Goal: Use online tool/utility: Utilize a website feature to perform a specific function

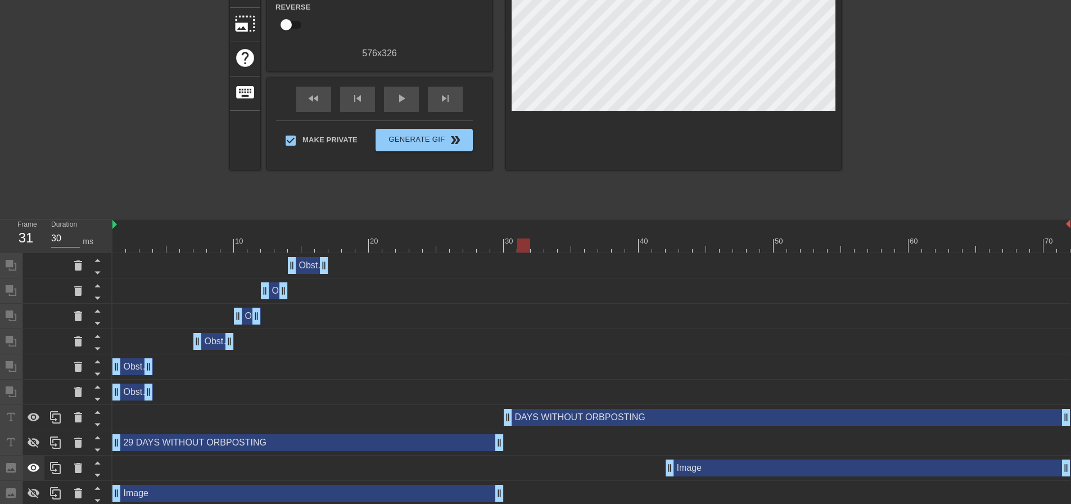
scroll to position [174, 0]
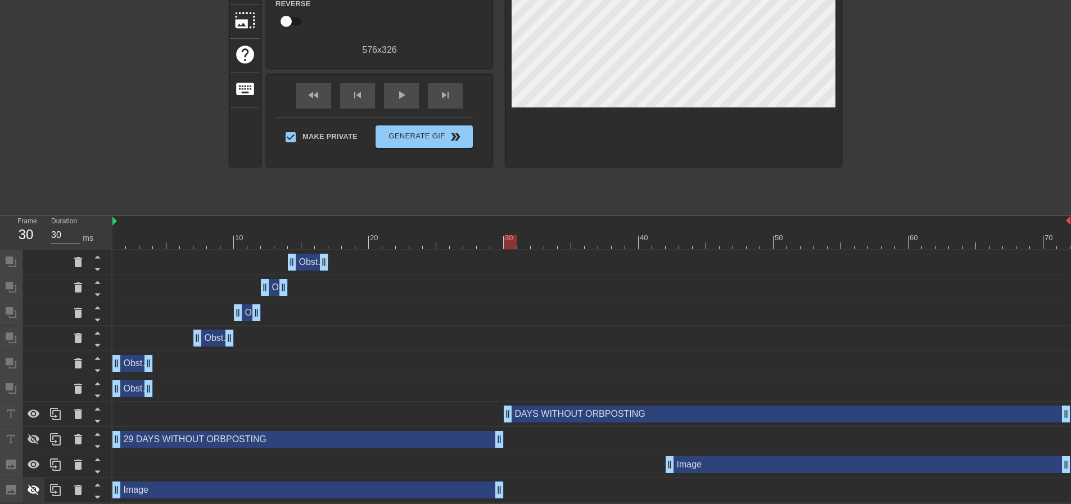
click at [30, 484] on icon at bounding box center [33, 489] width 13 height 13
click at [39, 445] on icon at bounding box center [33, 439] width 13 height 13
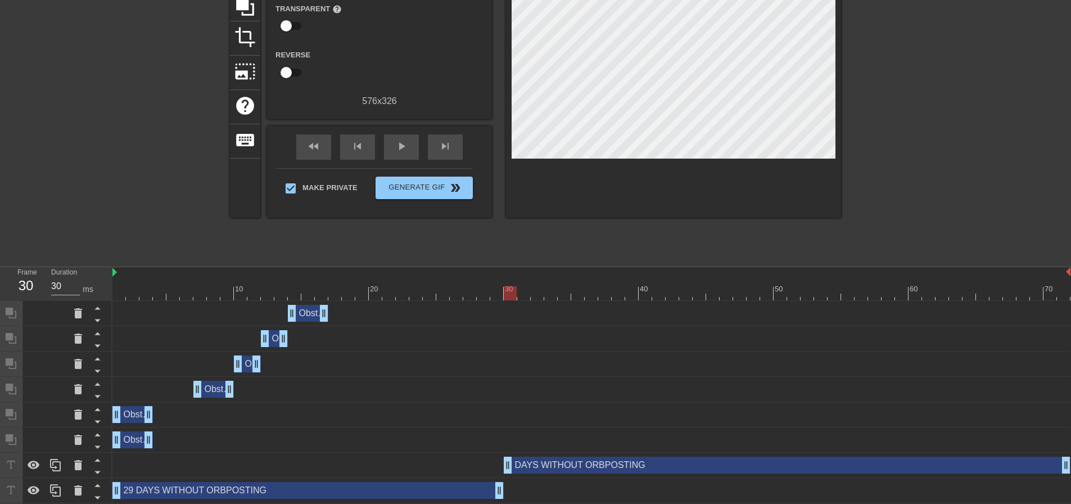
scroll to position [118, 0]
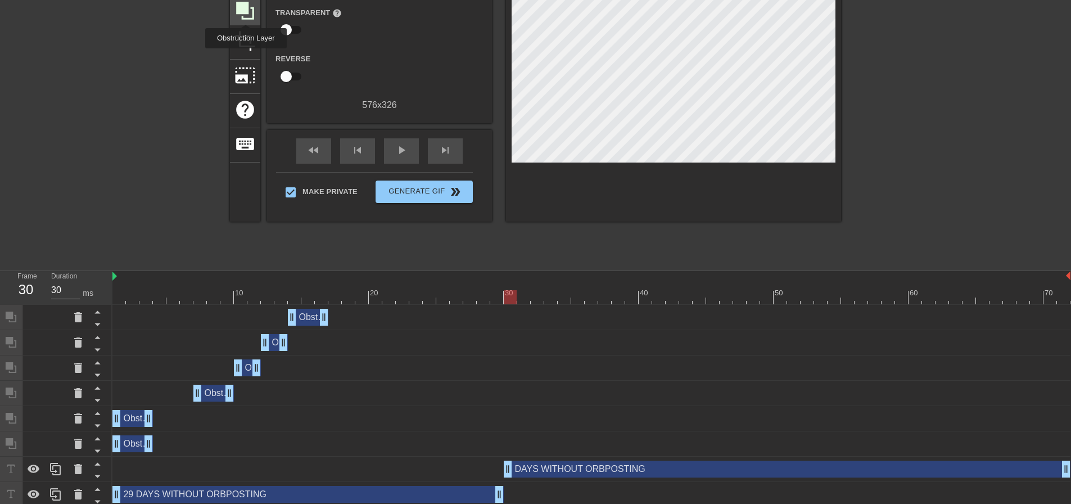
click at [246, 14] on icon at bounding box center [245, 10] width 21 height 21
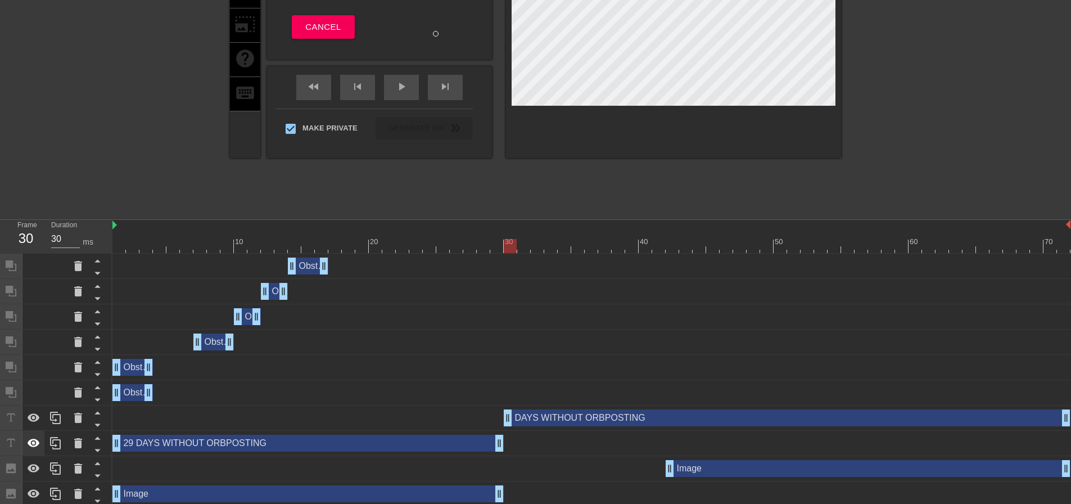
scroll to position [174, 0]
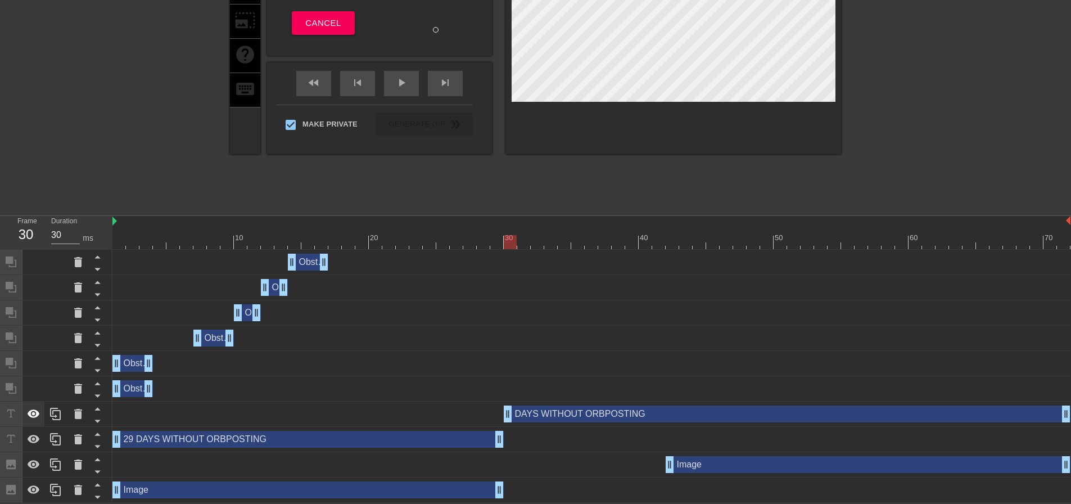
click at [30, 416] on icon at bounding box center [34, 413] width 12 height 8
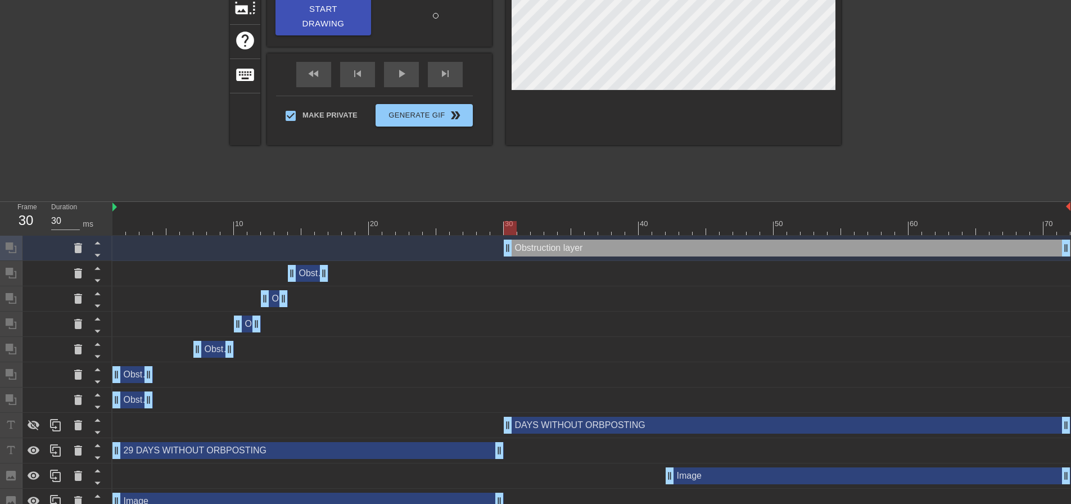
scroll to position [200, 0]
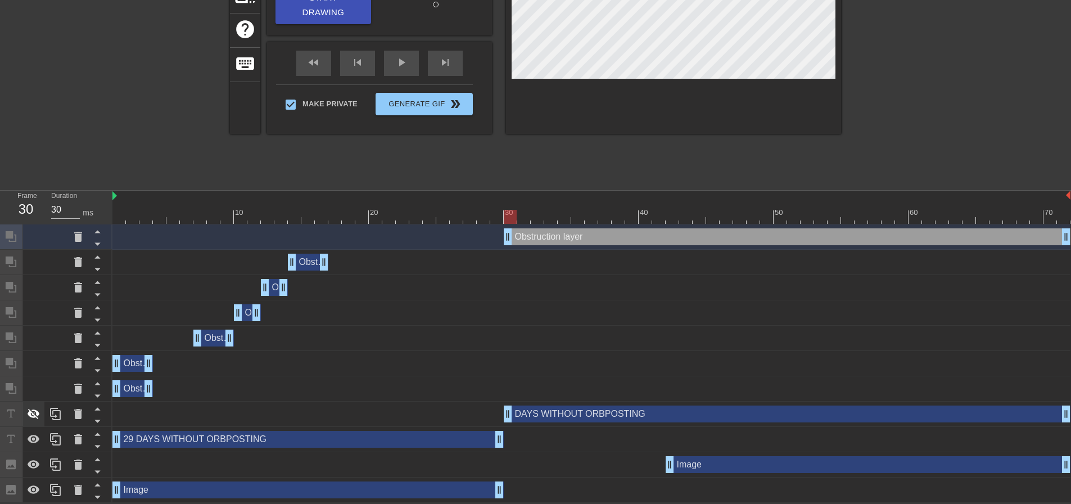
click at [35, 414] on icon at bounding box center [33, 413] width 13 height 13
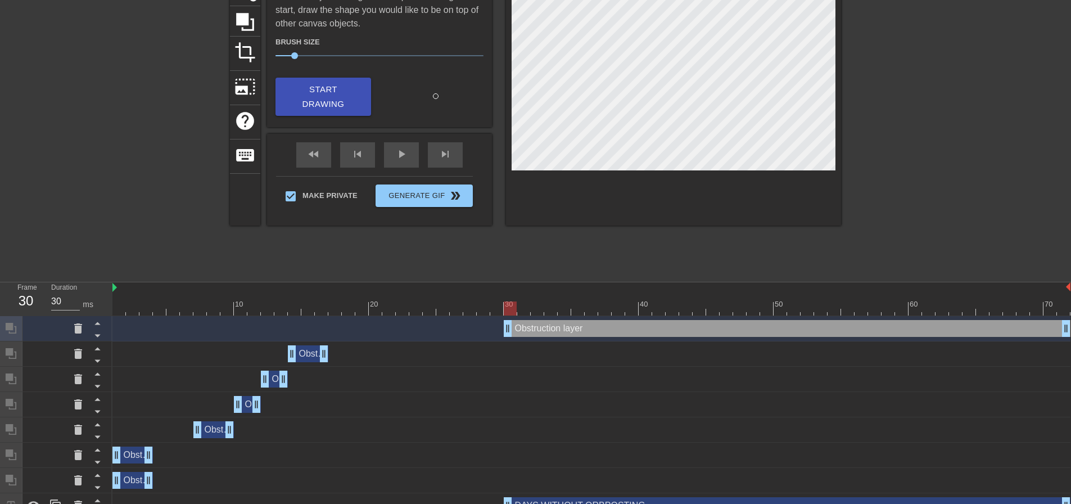
scroll to position [87, 0]
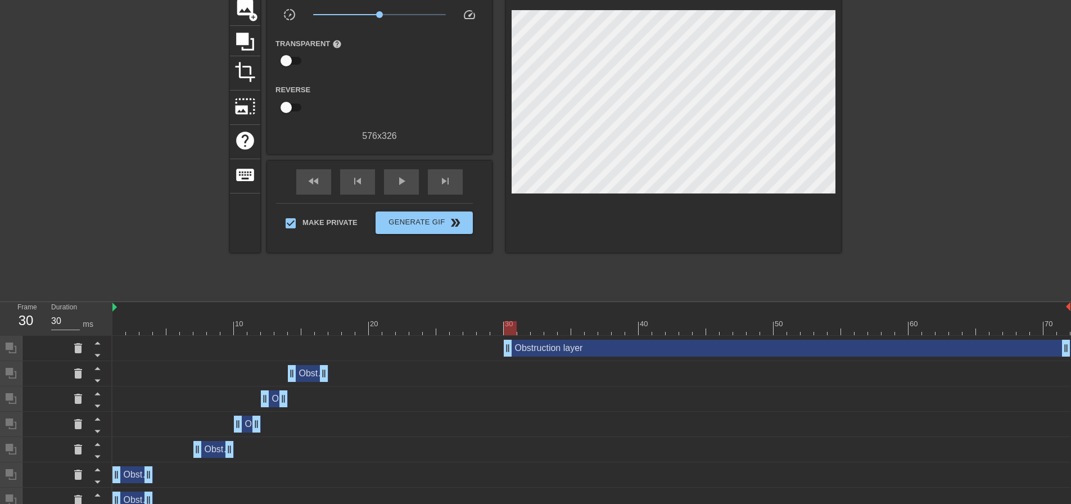
click at [888, 161] on div at bounding box center [939, 125] width 169 height 337
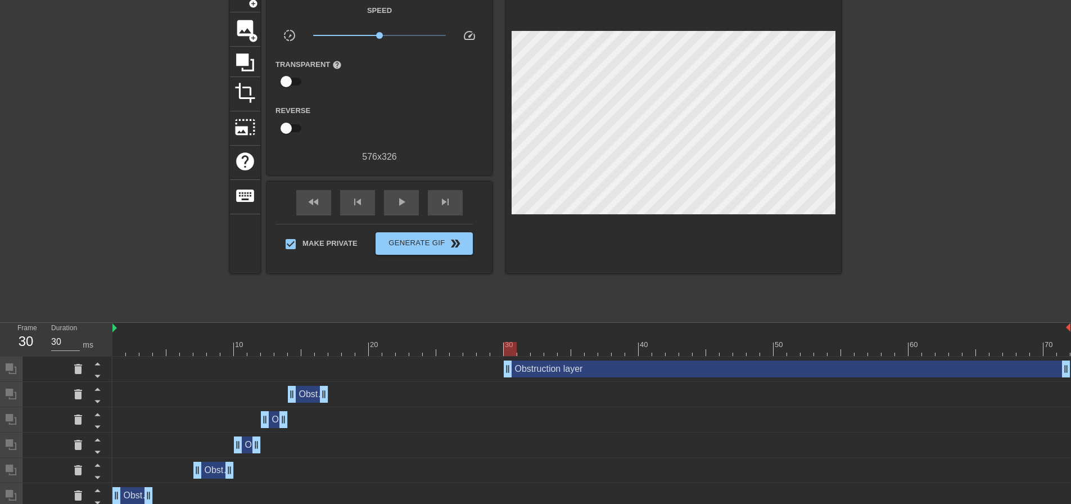
scroll to position [31, 0]
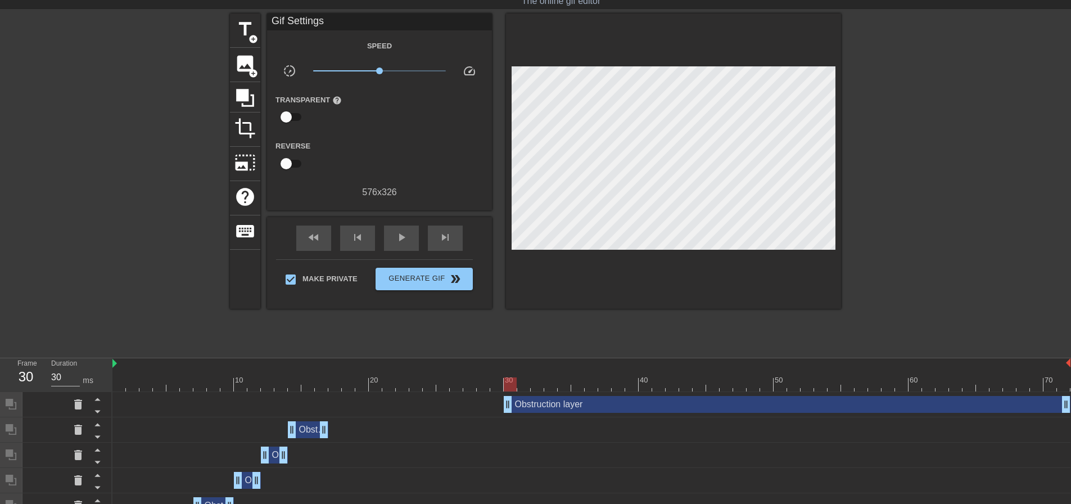
click at [534, 409] on div "Obstruction layer drag_handle drag_handle" at bounding box center [787, 404] width 567 height 17
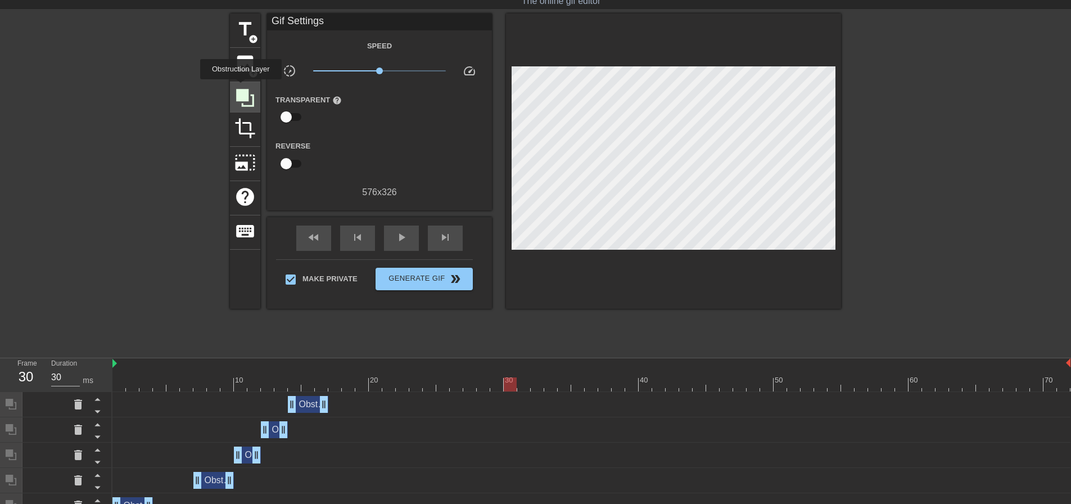
click at [241, 87] on icon at bounding box center [245, 97] width 21 height 21
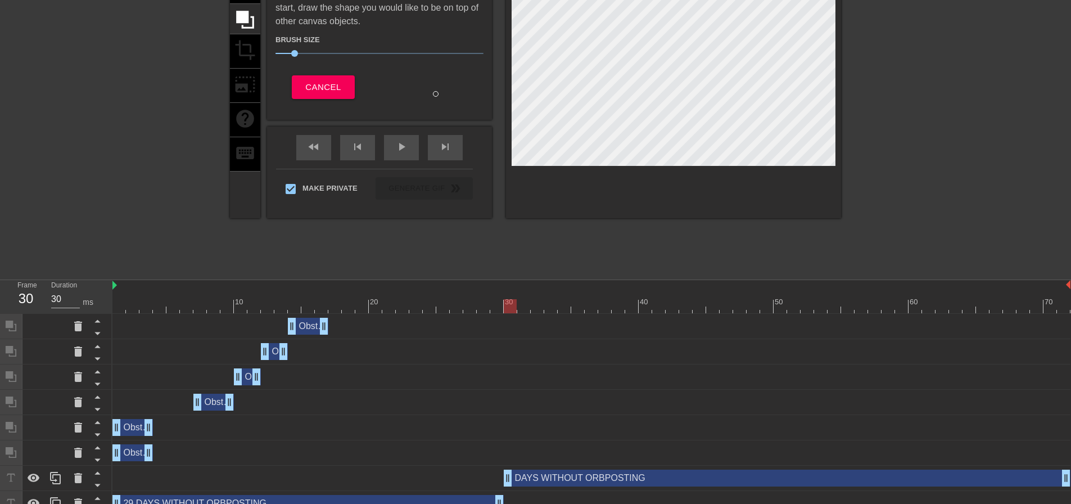
scroll to position [143, 0]
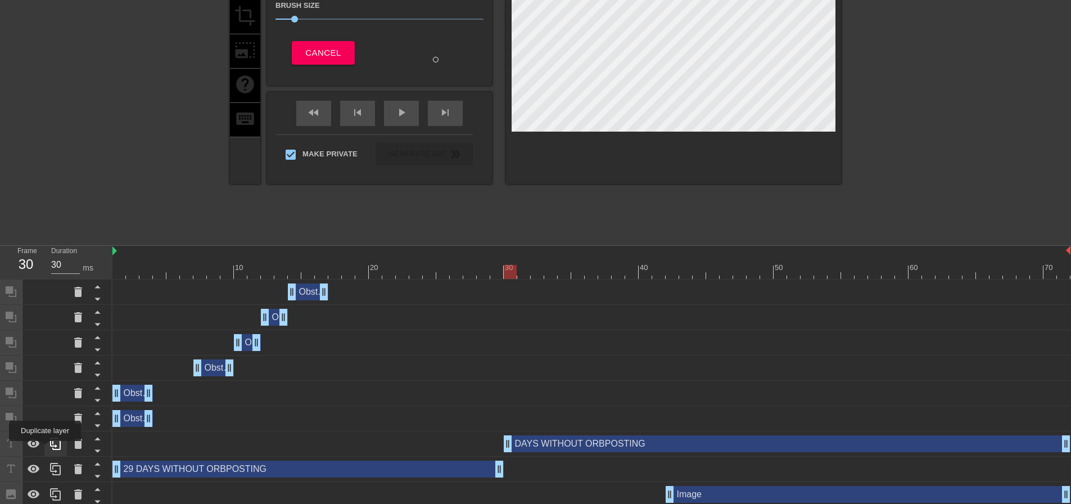
click at [45, 449] on div at bounding box center [55, 443] width 22 height 25
click at [34, 444] on icon at bounding box center [34, 443] width 12 height 8
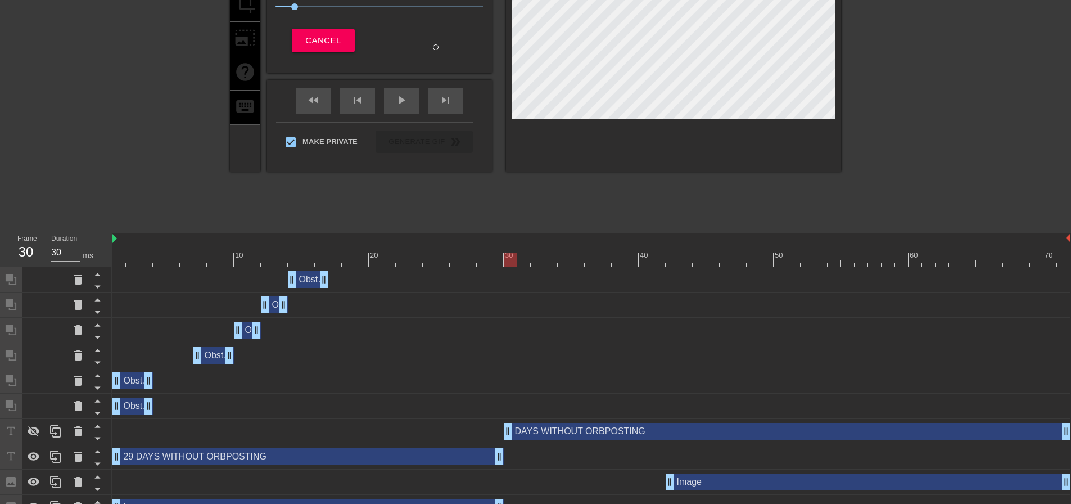
scroll to position [174, 0]
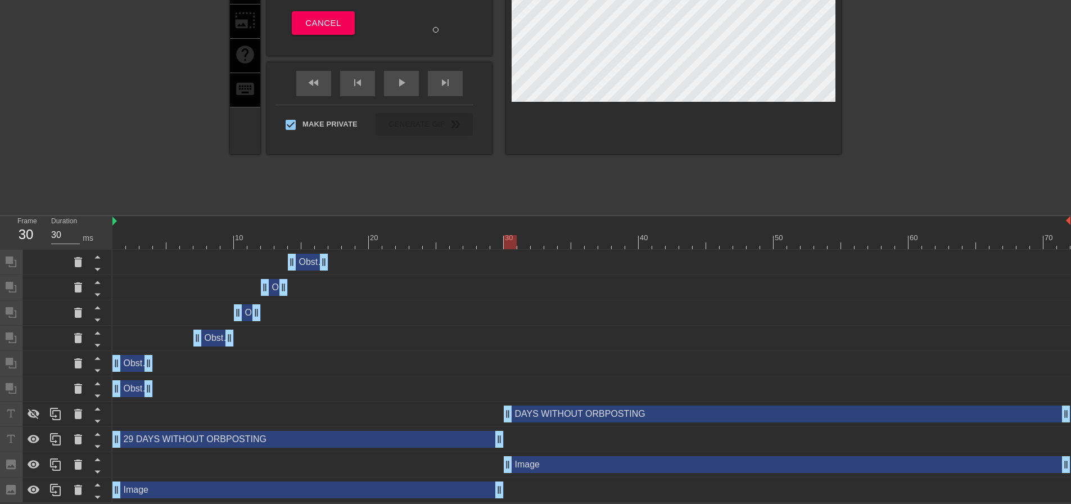
drag, startPoint x: 669, startPoint y: 466, endPoint x: 506, endPoint y: 472, distance: 163.8
click at [506, 472] on div "Image drag_handle drag_handle" at bounding box center [591, 464] width 958 height 25
click at [33, 470] on icon at bounding box center [33, 464] width 13 height 13
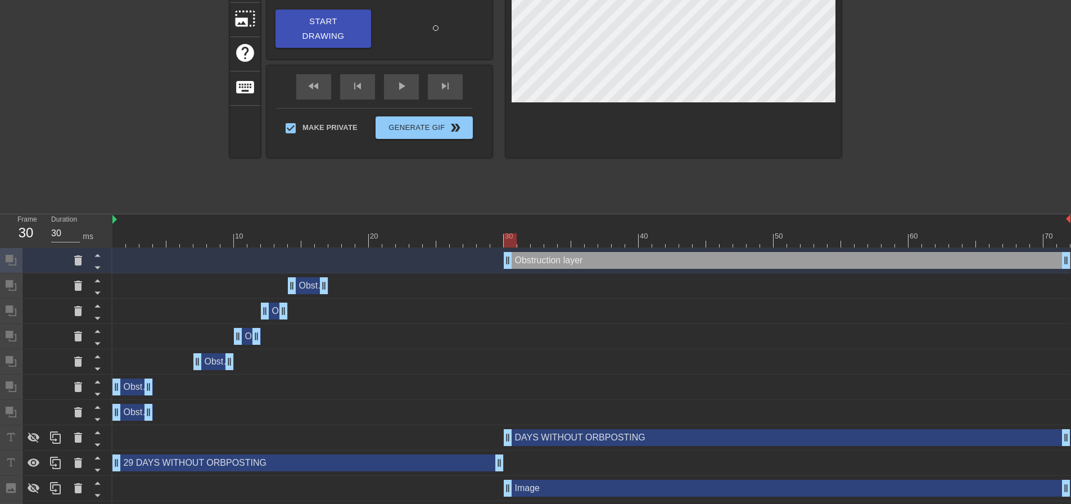
scroll to position [200, 0]
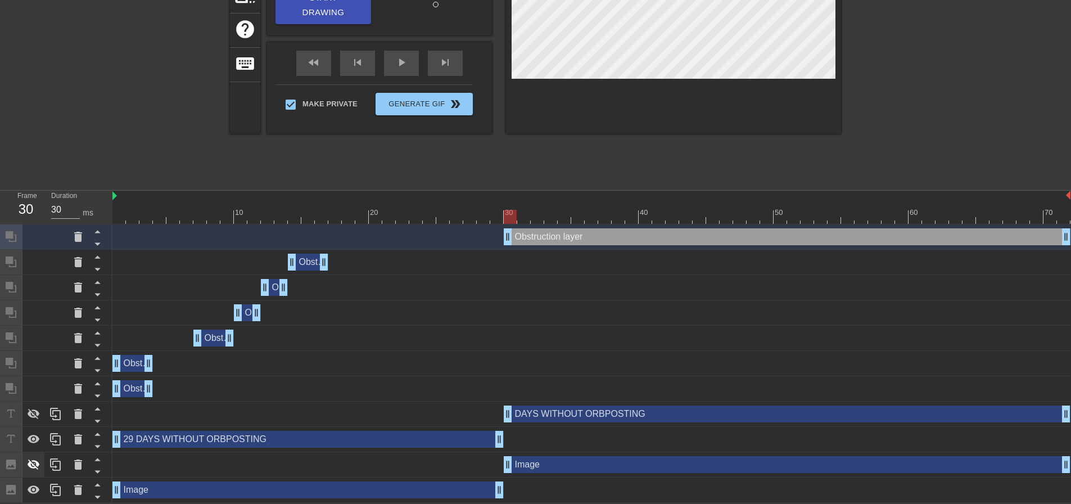
click at [39, 468] on icon at bounding box center [33, 464] width 13 height 13
click at [33, 415] on icon at bounding box center [33, 413] width 13 height 13
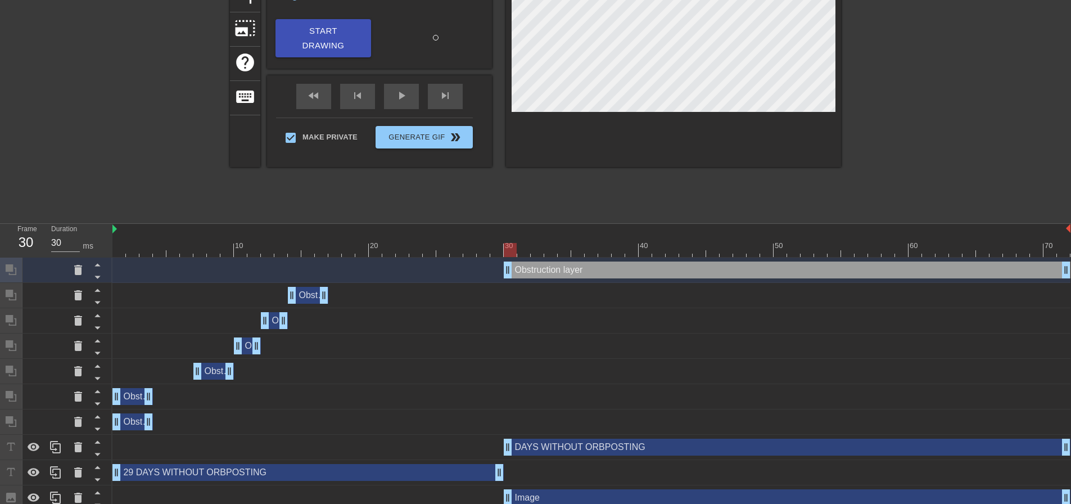
scroll to position [0, 0]
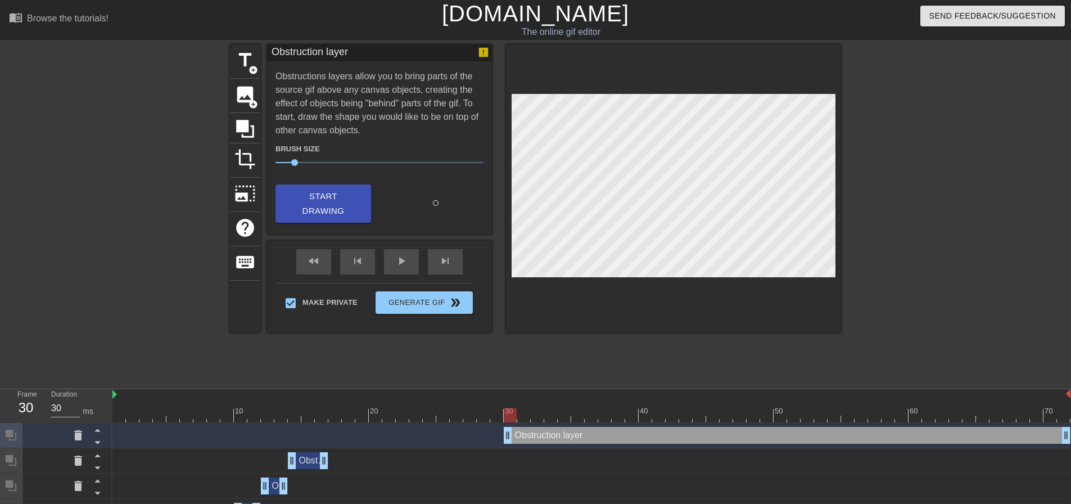
click at [847, 347] on div "title add_circle image add_circle crop photo_size_select_large help keyboard Ob…" at bounding box center [535, 212] width 1071 height 337
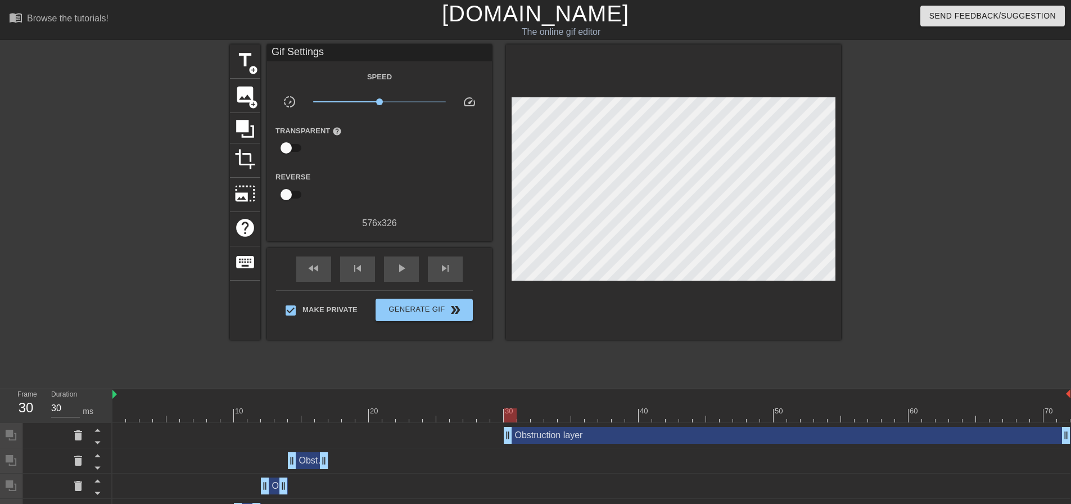
click at [875, 323] on div at bounding box center [939, 212] width 169 height 337
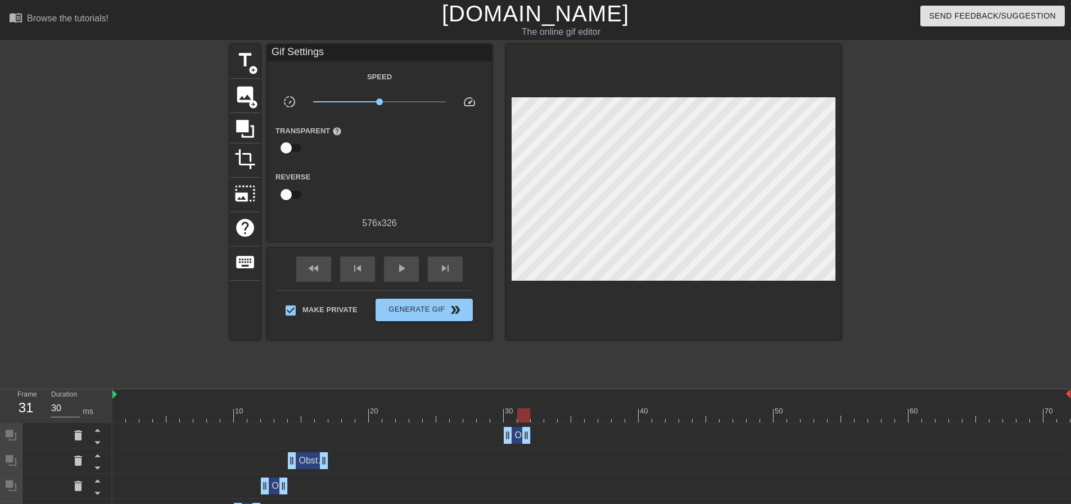
drag, startPoint x: 1063, startPoint y: 436, endPoint x: 520, endPoint y: 452, distance: 543.0
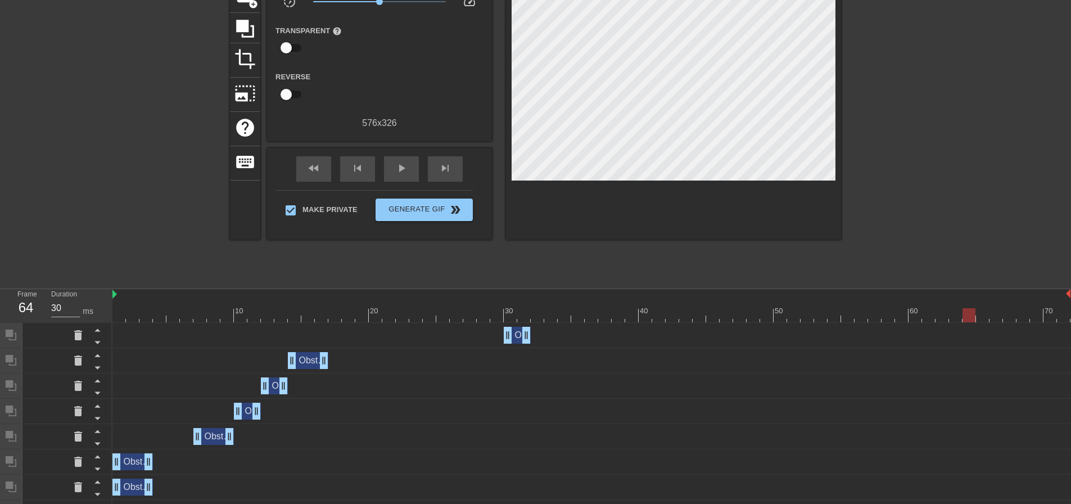
scroll to position [87, 0]
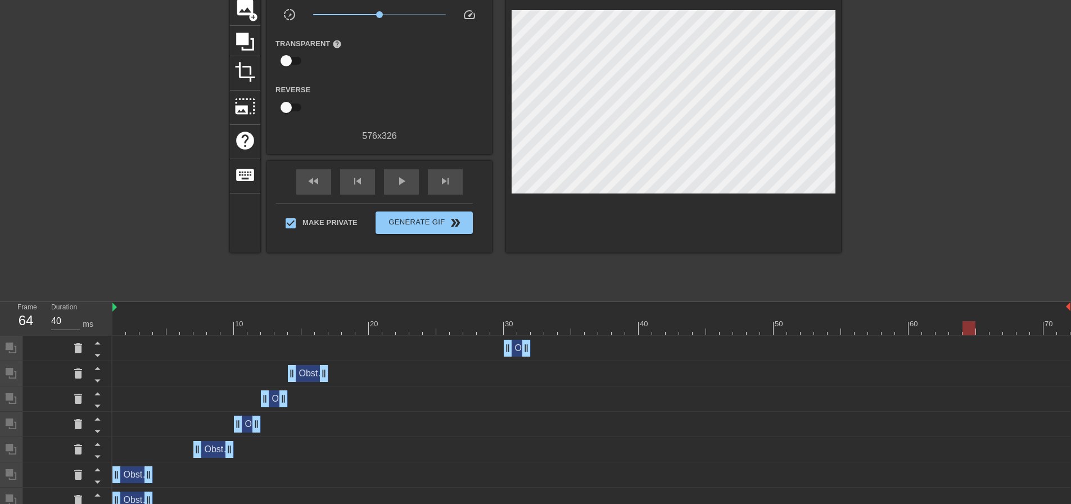
click at [537, 331] on div at bounding box center [591, 328] width 958 height 14
click at [336, 331] on div at bounding box center [591, 328] width 958 height 14
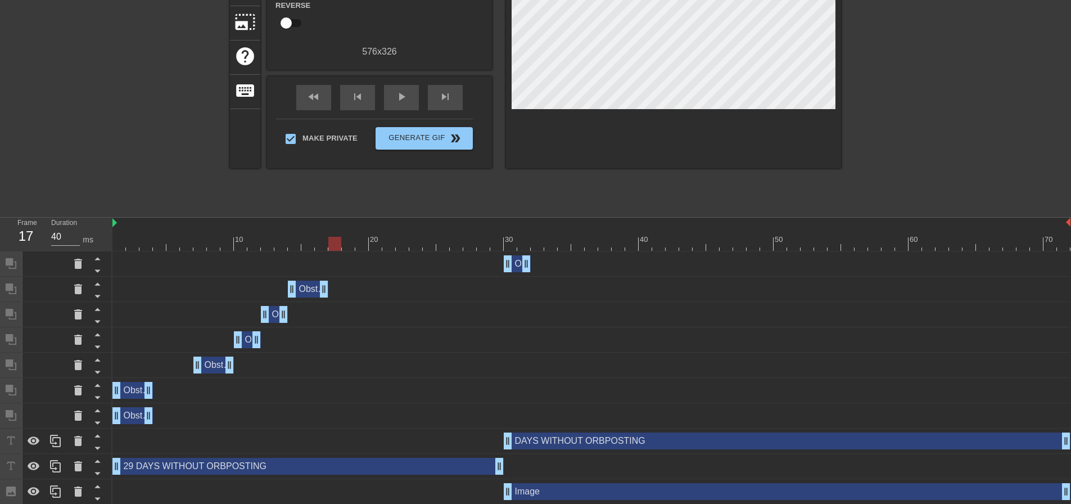
scroll to position [200, 0]
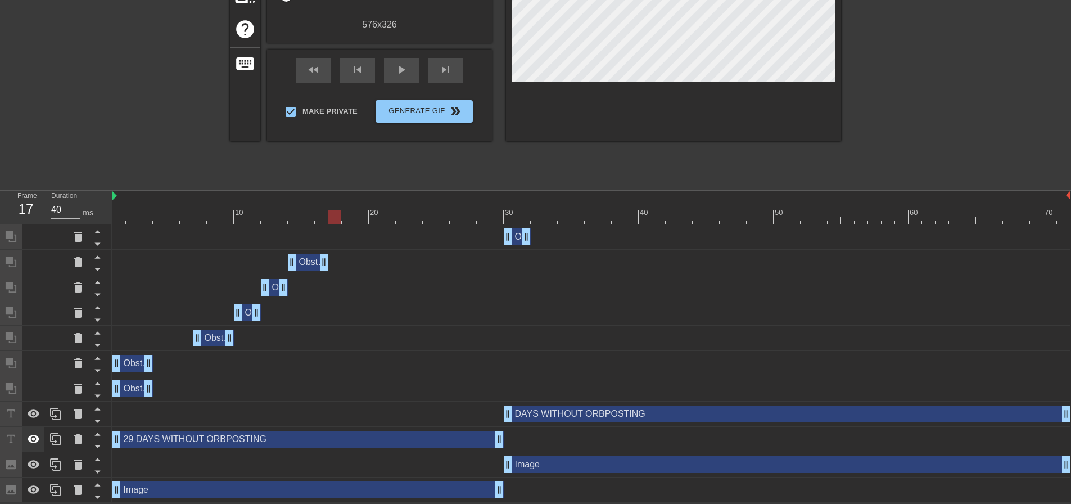
click at [31, 435] on icon at bounding box center [34, 439] width 12 height 8
click at [36, 488] on icon at bounding box center [34, 489] width 12 height 8
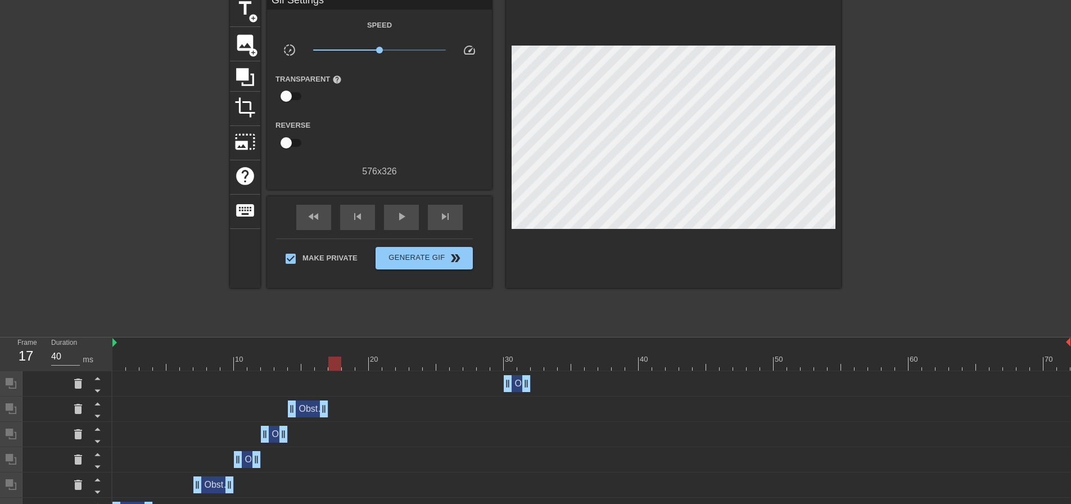
scroll to position [31, 0]
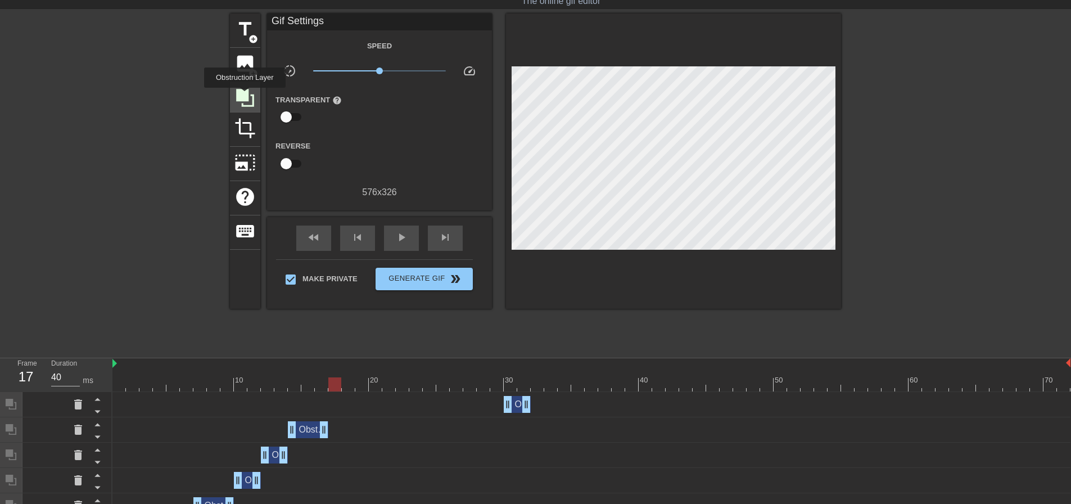
click at [245, 96] on icon at bounding box center [245, 98] width 18 height 18
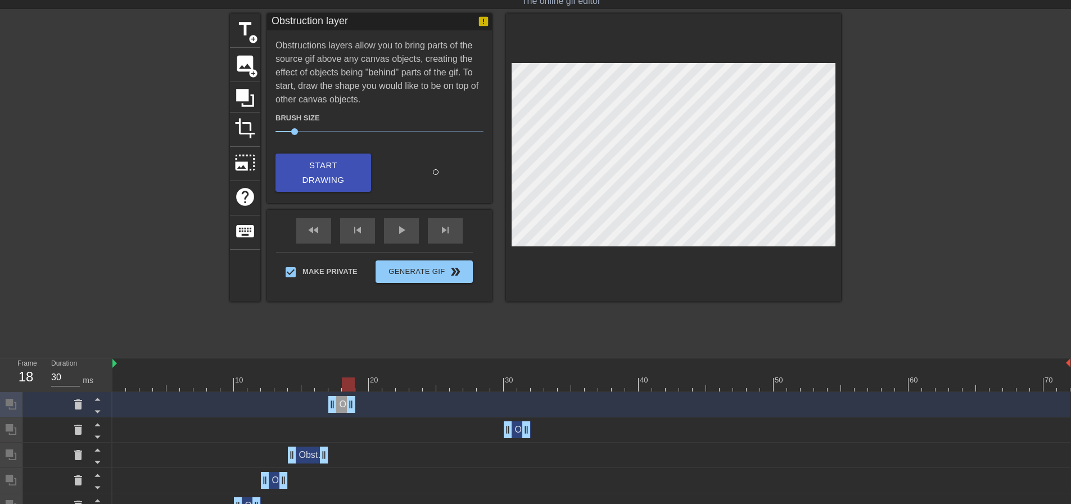
drag, startPoint x: 1066, startPoint y: 403, endPoint x: 352, endPoint y: 413, distance: 713.8
click at [352, 413] on div "Obstruction layer drag_handle drag_handle" at bounding box center [591, 404] width 958 height 25
click at [98, 438] on icon at bounding box center [97, 437] width 6 height 3
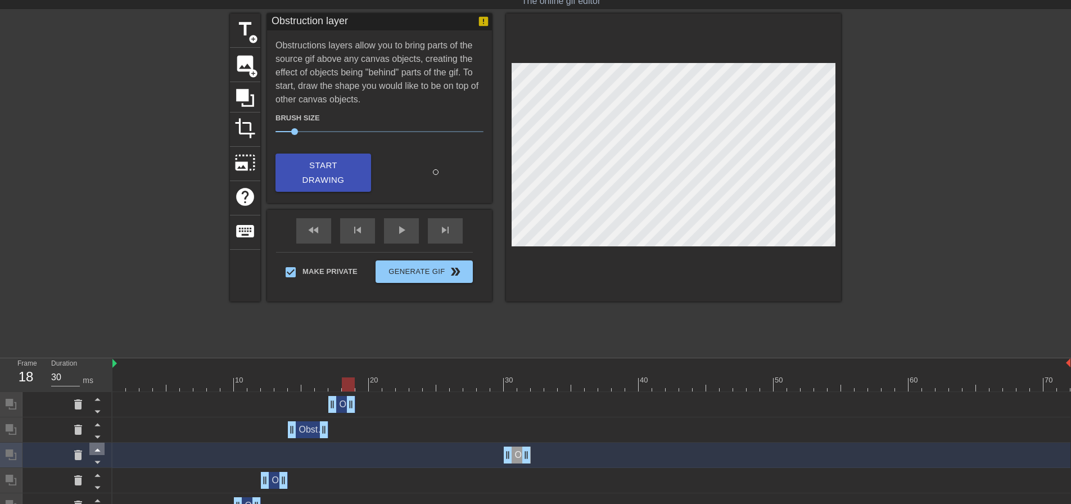
click at [97, 448] on icon at bounding box center [98, 450] width 14 height 14
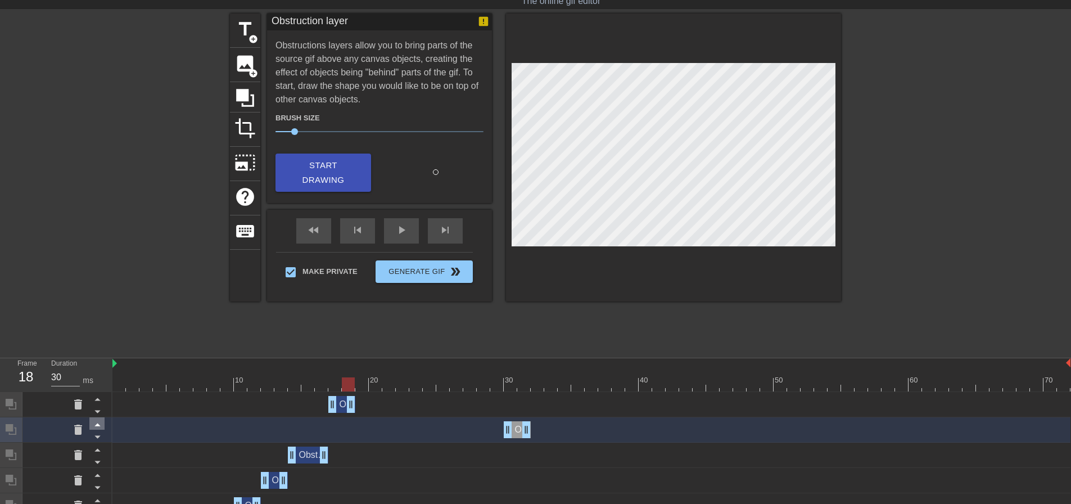
click at [96, 426] on icon at bounding box center [97, 425] width 6 height 3
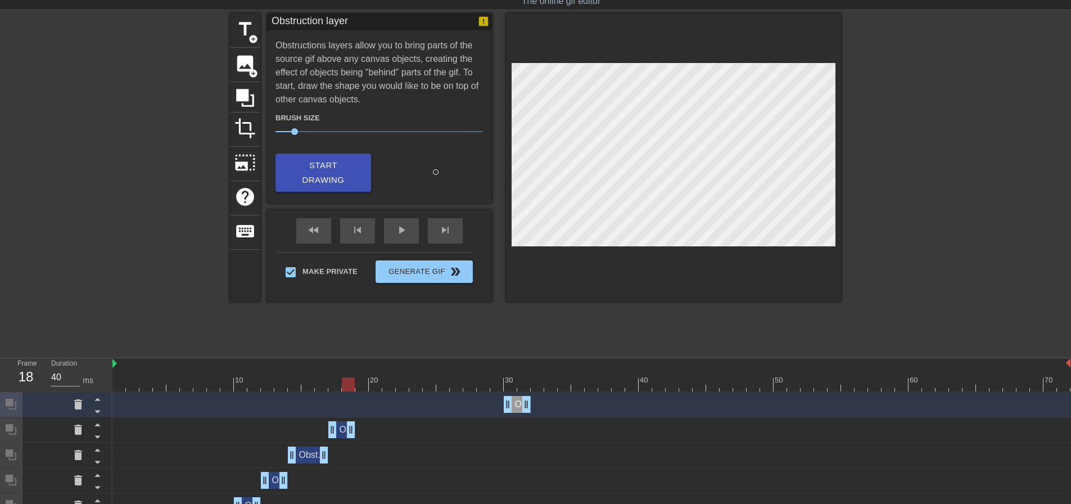
click at [332, 390] on div at bounding box center [591, 384] width 958 height 14
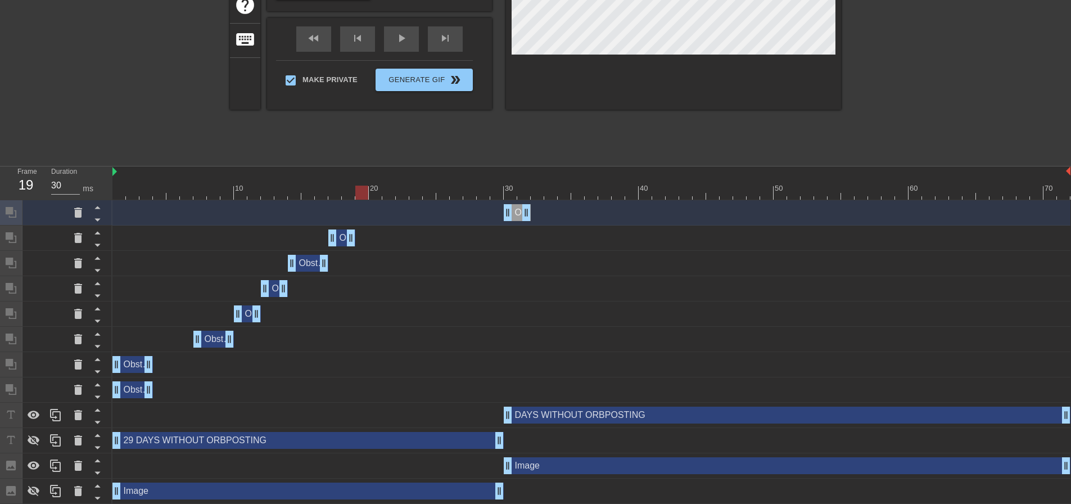
scroll to position [225, 0]
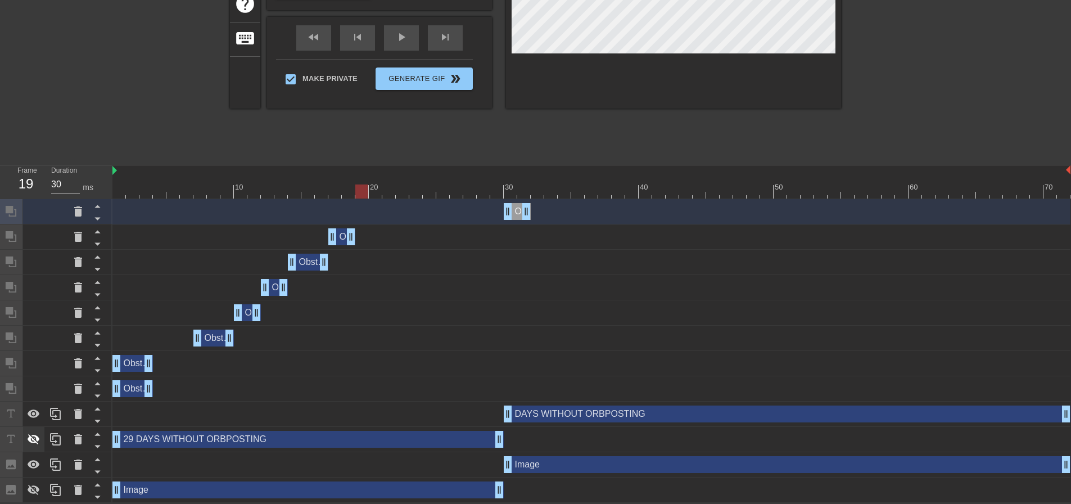
click at [37, 443] on icon at bounding box center [34, 439] width 12 height 11
click at [36, 485] on icon at bounding box center [33, 489] width 13 height 13
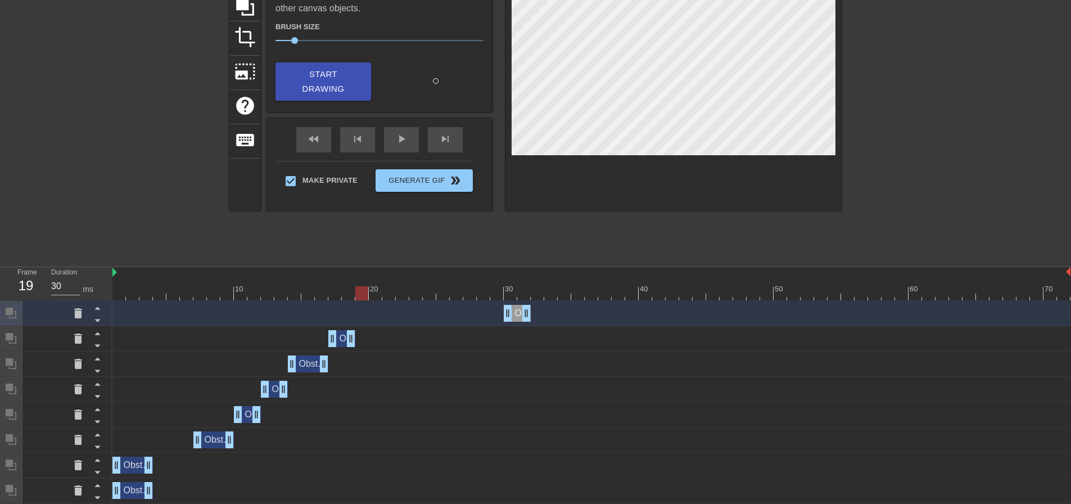
scroll to position [112, 0]
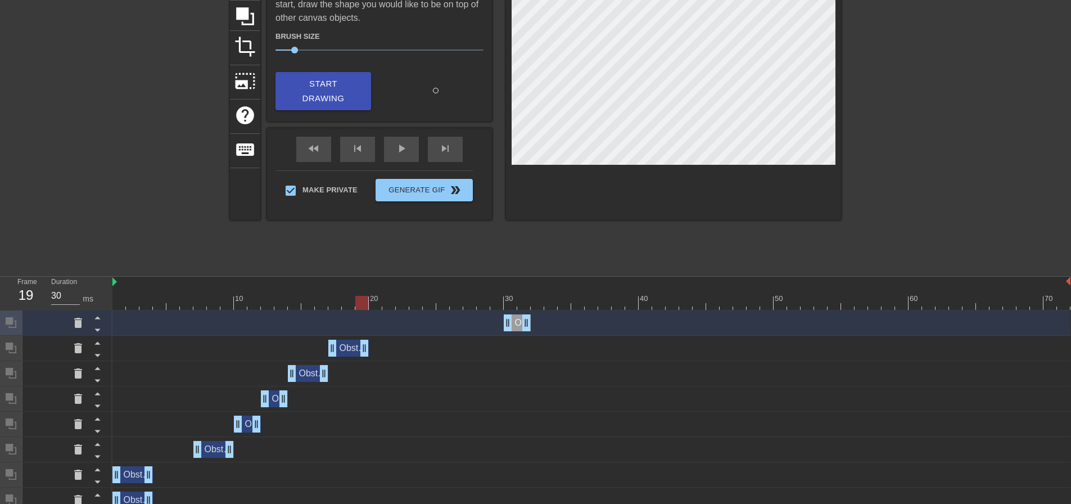
drag, startPoint x: 350, startPoint y: 353, endPoint x: 359, endPoint y: 353, distance: 8.5
type input "30"
click at [344, 352] on div "Obstruction layer drag_handle drag_handle" at bounding box center [348, 348] width 40 height 17
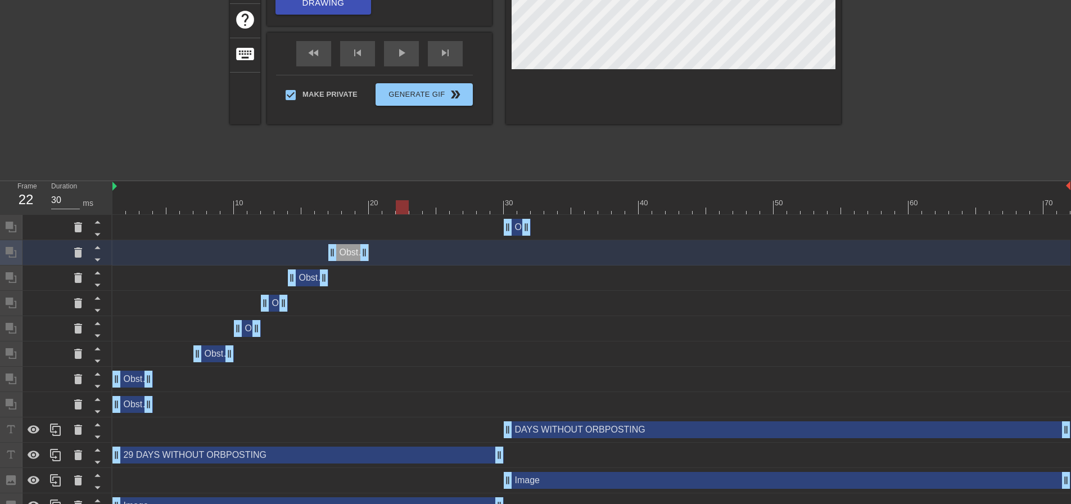
scroll to position [225, 0]
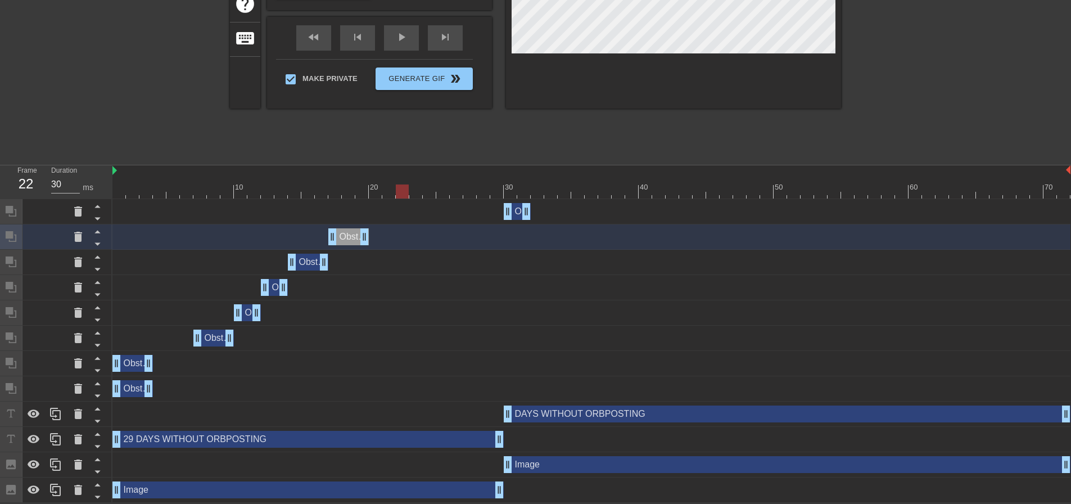
click at [129, 390] on div "Obstruction layer drag_handle drag_handle" at bounding box center [132, 388] width 40 height 17
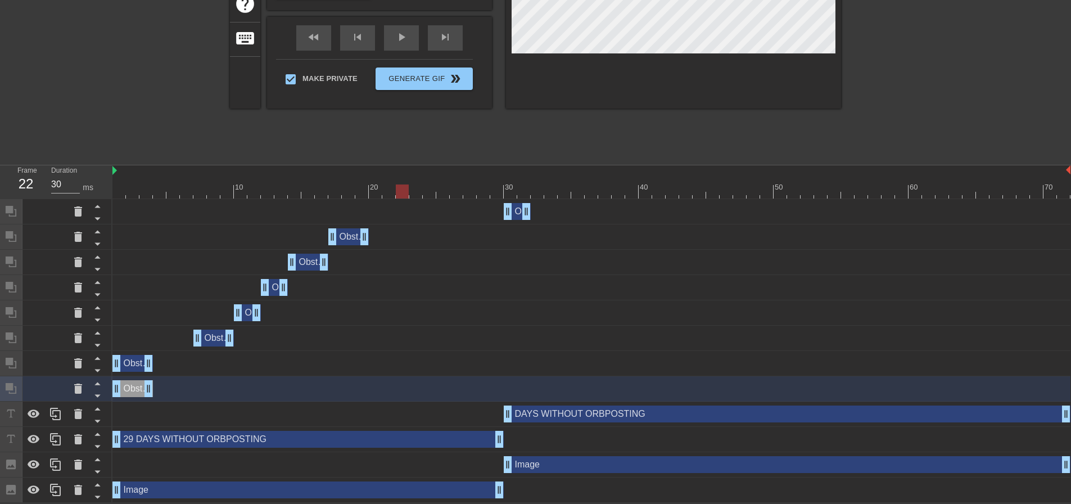
click at [137, 367] on div "Obstruction layer drag_handle drag_handle" at bounding box center [132, 363] width 40 height 17
